Goal: Communication & Community: Answer question/provide support

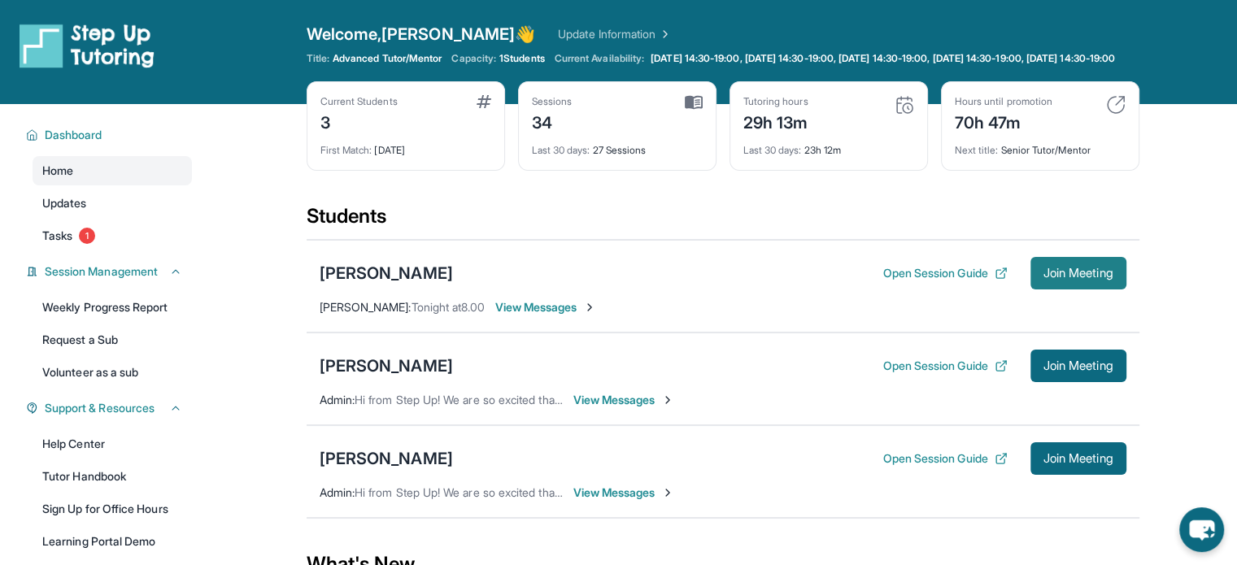
click at [1102, 278] on span "Join Meeting" at bounding box center [1079, 273] width 70 height 10
click at [561, 316] on span "View Messages" at bounding box center [546, 307] width 102 height 16
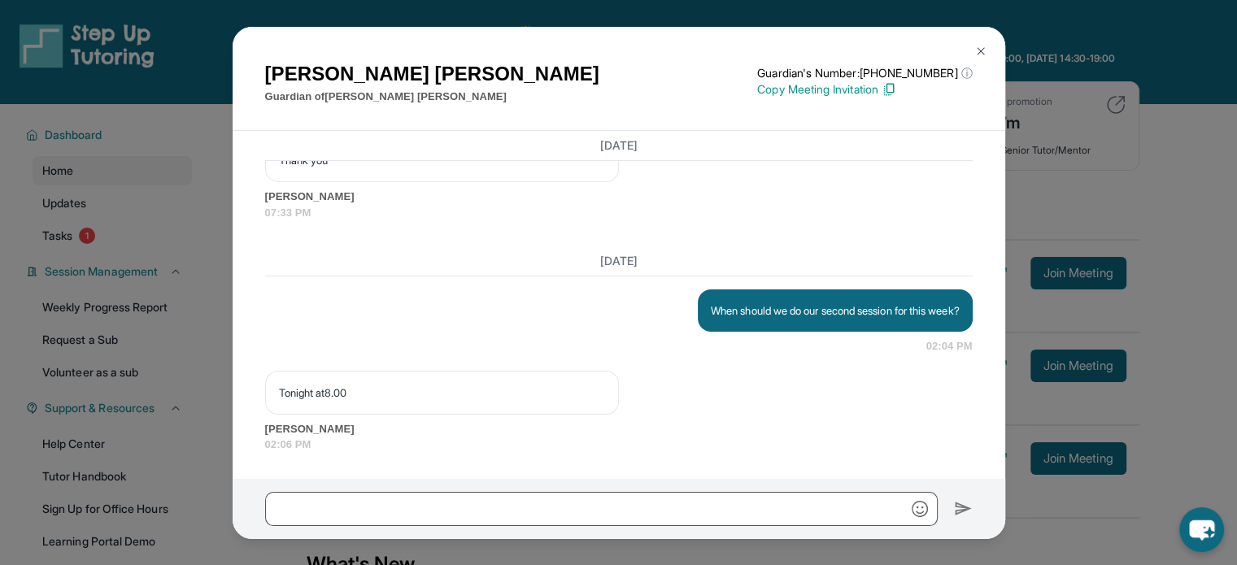
scroll to position [12673, 0]
click at [561, 524] on input "text" at bounding box center [601, 509] width 673 height 34
type input "*"
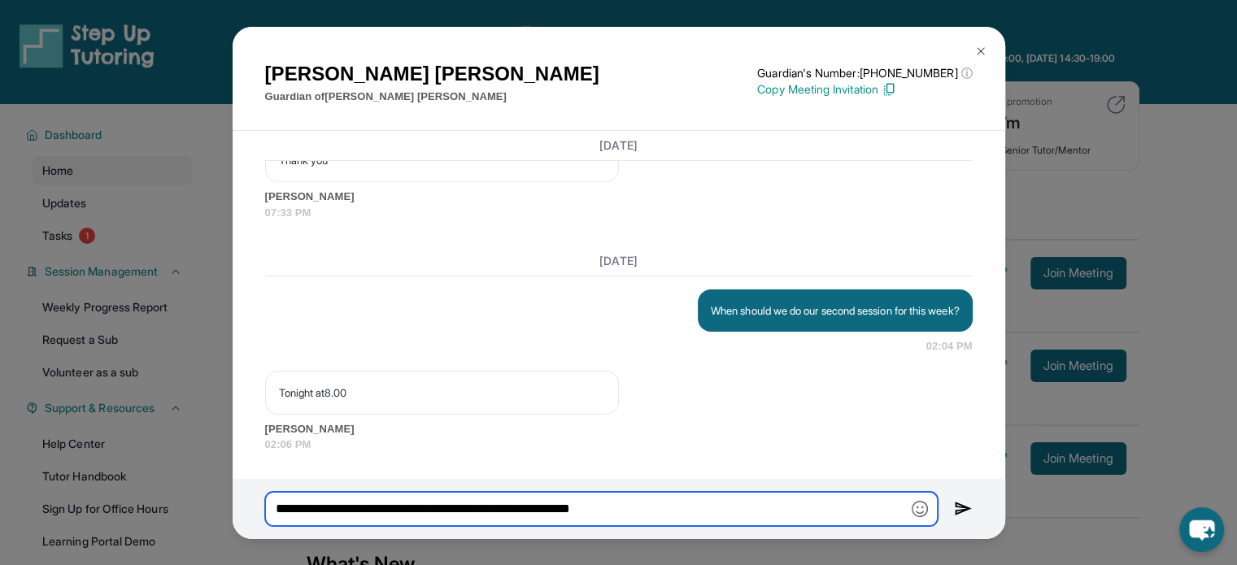
type input "**********"
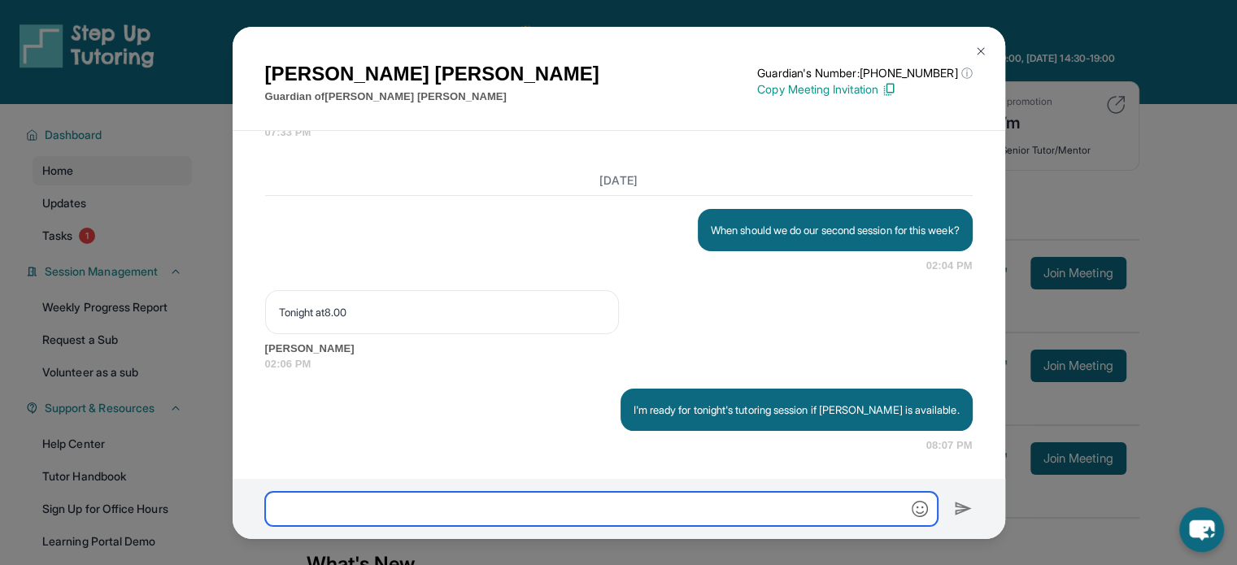
scroll to position [12754, 0]
click at [1144, 223] on div "Armineh Karamian Guardian of Maximilian Karamian Guardian's Number: +1402799453…" at bounding box center [618, 282] width 1237 height 565
